Goal: Task Accomplishment & Management: Complete application form

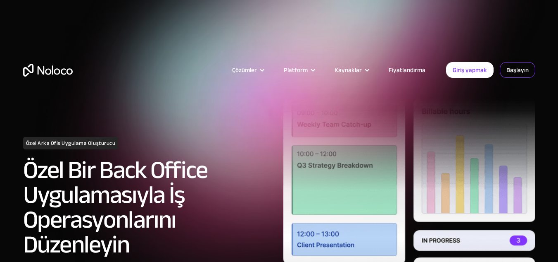
click at [512, 71] on font "Başlayın" at bounding box center [518, 70] width 22 height 12
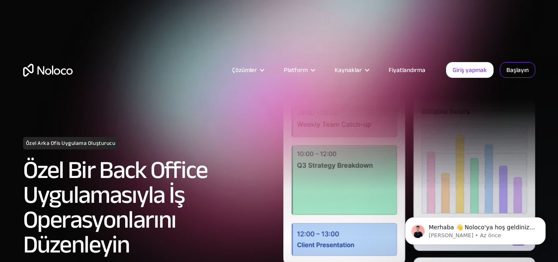
click at [506, 72] on link "Başlayın" at bounding box center [518, 70] width 36 height 16
click at [488, 64] on link "Giriş yapmak" at bounding box center [470, 70] width 48 height 16
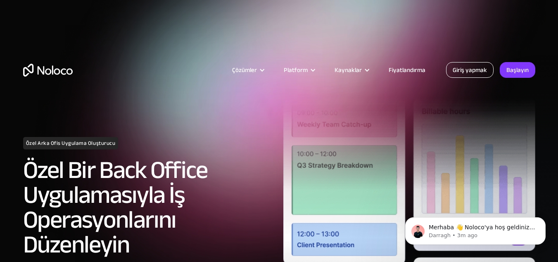
click at [486, 71] on font "Giriş yapmak" at bounding box center [470, 70] width 34 height 12
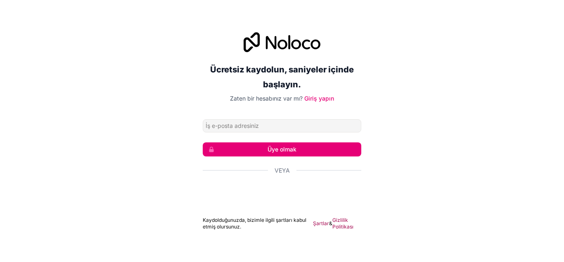
click at [274, 146] on font "Üye olmak" at bounding box center [282, 148] width 29 height 7
click at [397, 145] on div "Ücretsiz kaydolun, saniyeler içinde başlayın. Zaten bir hesabınız var mı? Giriş…" at bounding box center [282, 131] width 564 height 221
click at [294, 147] on font "Üye olmak" at bounding box center [282, 148] width 29 height 7
click at [367, 132] on div "Ücretsiz kaydolun, saniyeler içinde başlayın. Zaten bir hesabınız var mı? Giriş…" at bounding box center [282, 131] width 564 height 221
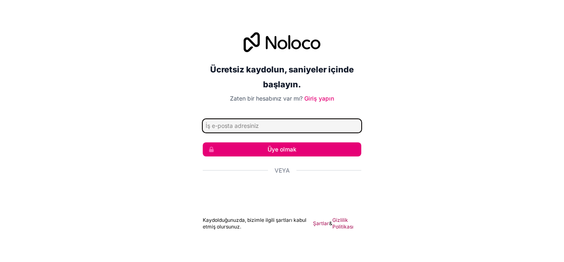
click at [279, 122] on input "E-posta adresi" at bounding box center [282, 125] width 159 height 13
type input "mirza252516@gmail.com"
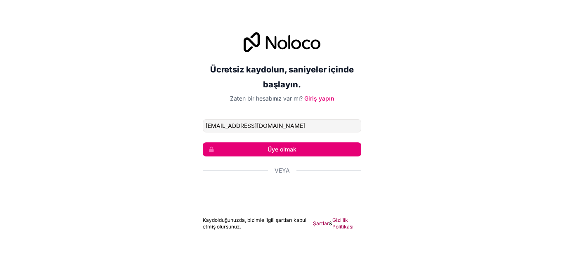
click at [267, 145] on button "Üye olmak" at bounding box center [282, 149] width 159 height 14
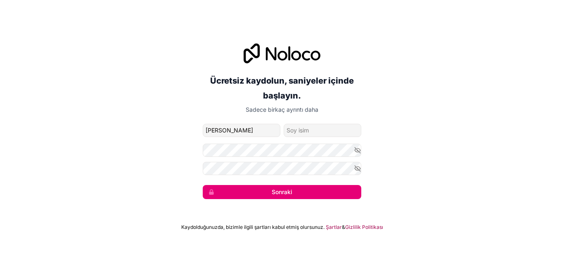
type input "mirza"
drag, startPoint x: 294, startPoint y: 123, endPoint x: 289, endPoint y: 126, distance: 6.0
click at [293, 124] on input "aile adı" at bounding box center [323, 130] width 78 height 13
type input "taş"
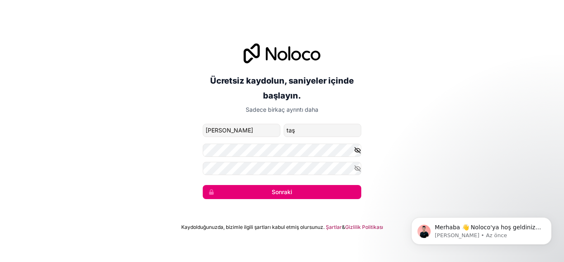
click at [360, 150] on icon "button" at bounding box center [358, 150] width 6 height 4
click at [292, 195] on font "Sonraki" at bounding box center [282, 192] width 21 height 8
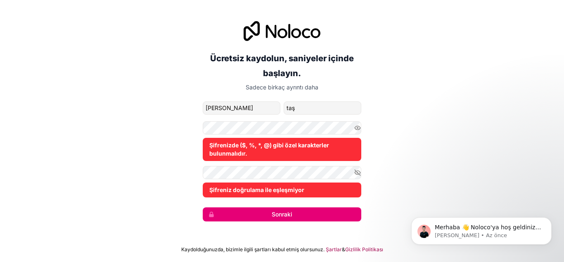
click at [250, 206] on form "mirza252516@gmail.com mirza taş Şifrenizde ($, %, *, @) gibi özel karakterler b…" at bounding box center [282, 161] width 159 height 120
click at [358, 174] on icon "button" at bounding box center [357, 172] width 7 height 7
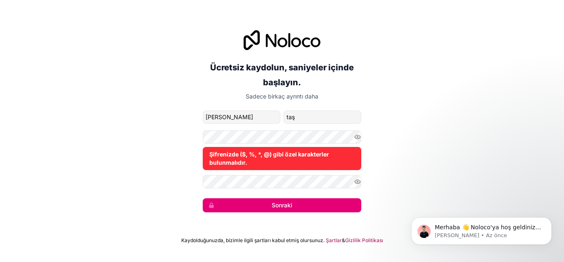
click at [307, 210] on button "Sonraki" at bounding box center [282, 205] width 159 height 14
click at [265, 128] on form "mirza252516@gmail.com mirza taş Şifrenizde ($, %, *, @) gibi özel karakterler b…" at bounding box center [282, 161] width 159 height 102
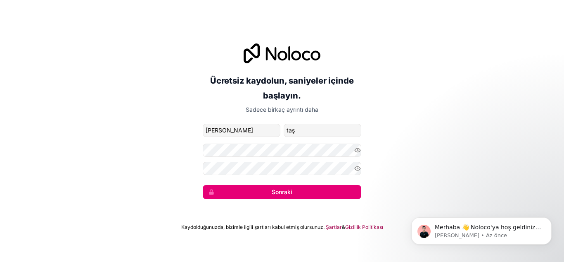
click at [257, 190] on button "Sonraki" at bounding box center [282, 192] width 159 height 14
